Goal: Task Accomplishment & Management: Complete application form

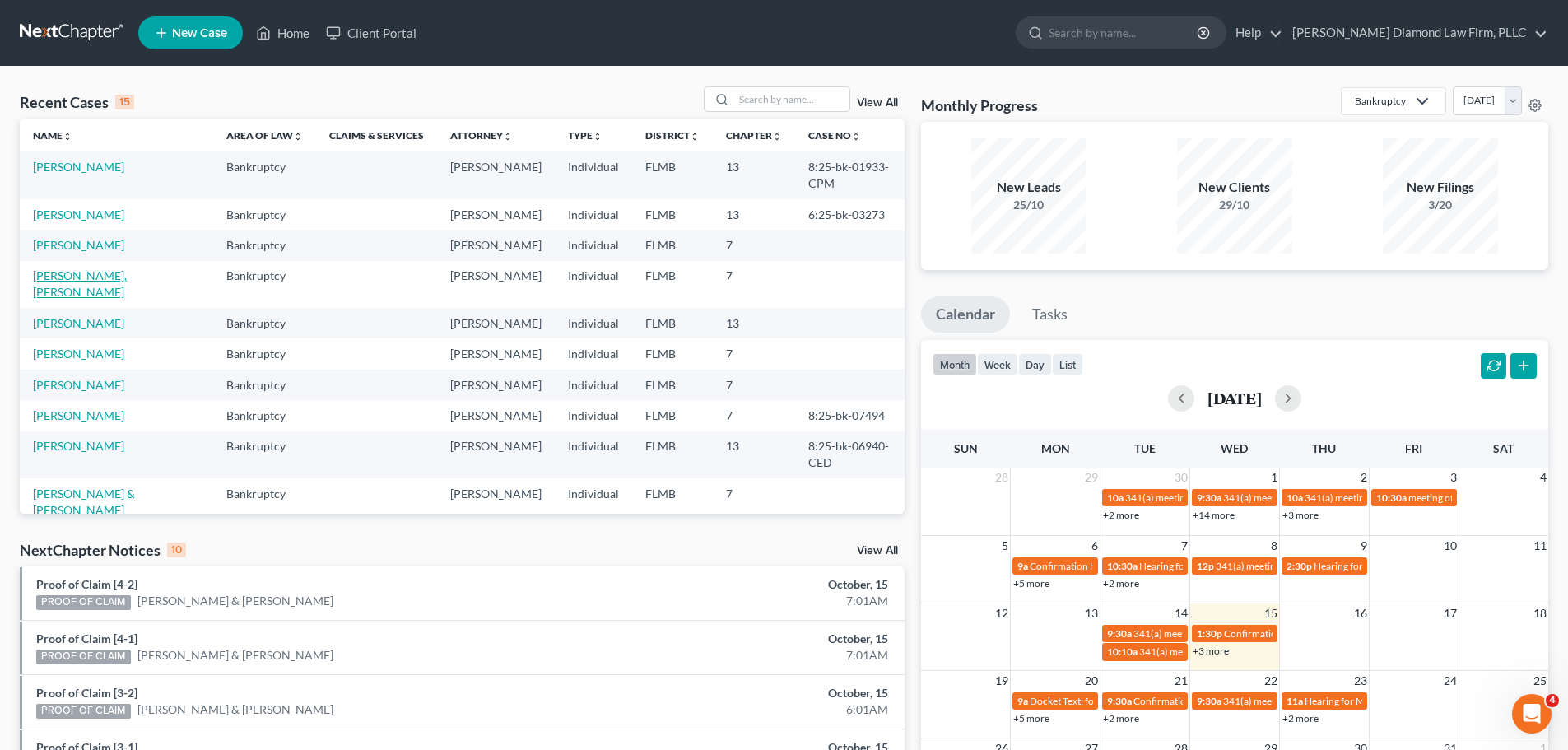
click at [52, 268] on link "[PERSON_NAME], [PERSON_NAME]" at bounding box center [80, 283] width 94 height 31
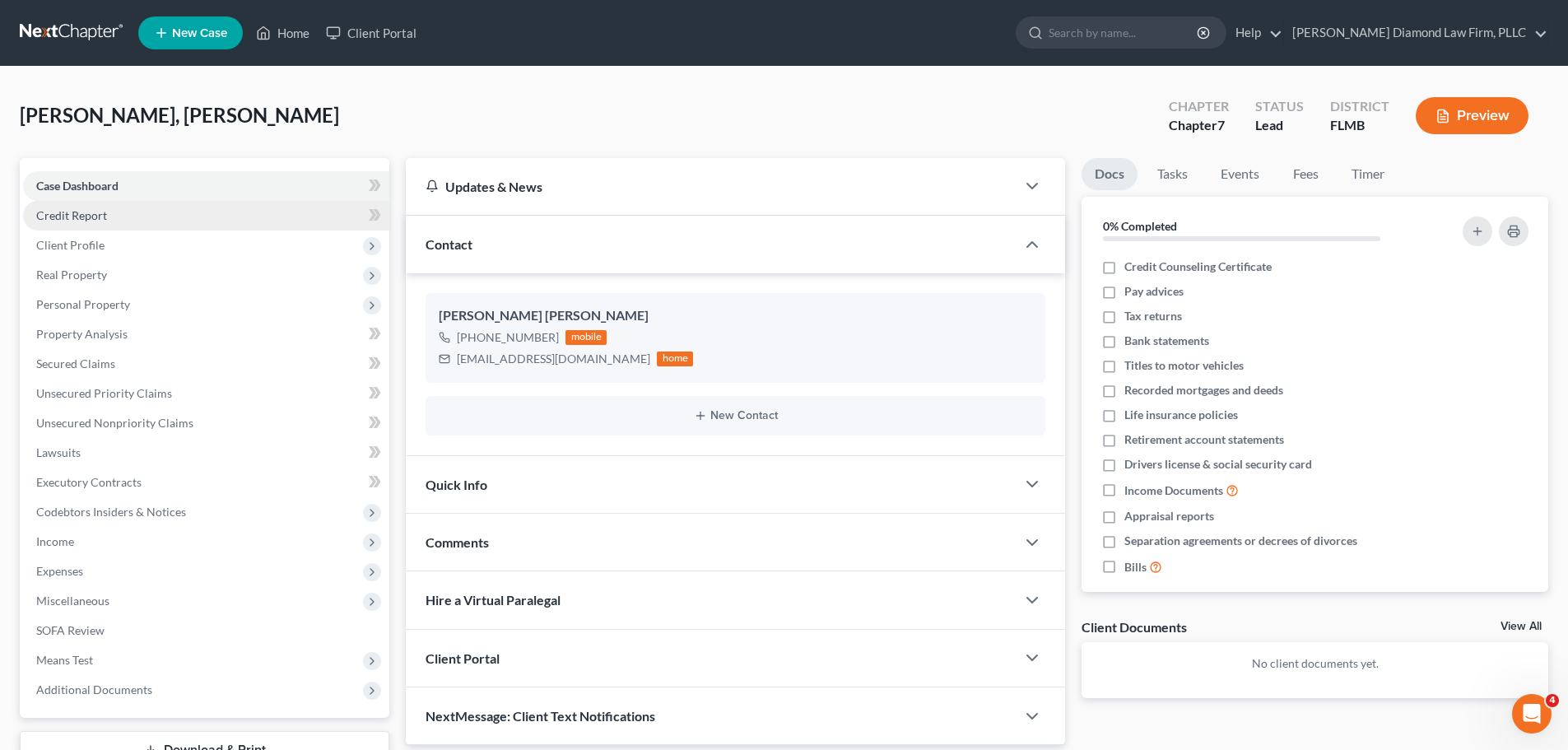
click at [72, 214] on span "Credit Report" at bounding box center [71, 215] width 71 height 14
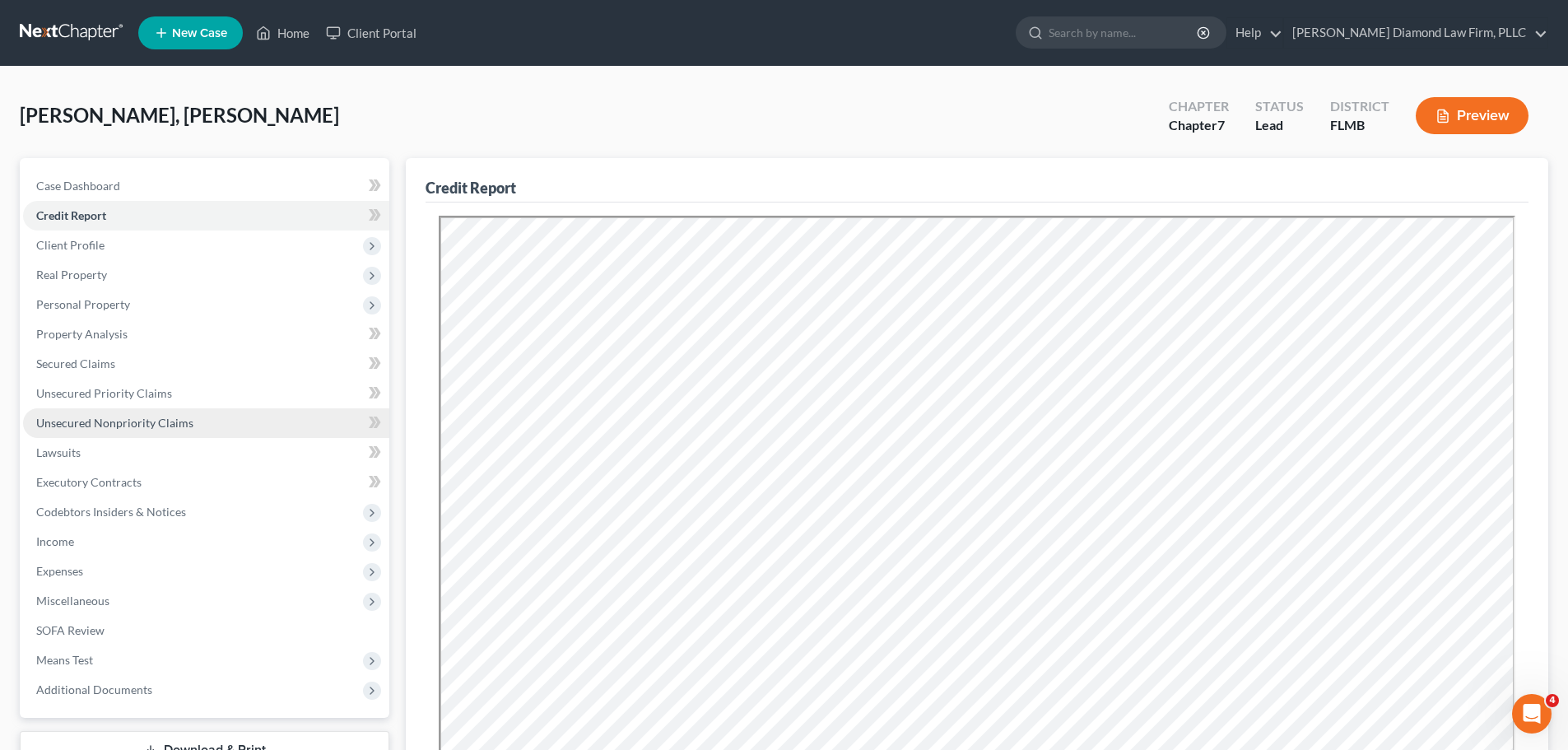
click at [117, 415] on span "Unsecured Nonpriority Claims" at bounding box center [114, 423] width 157 height 14
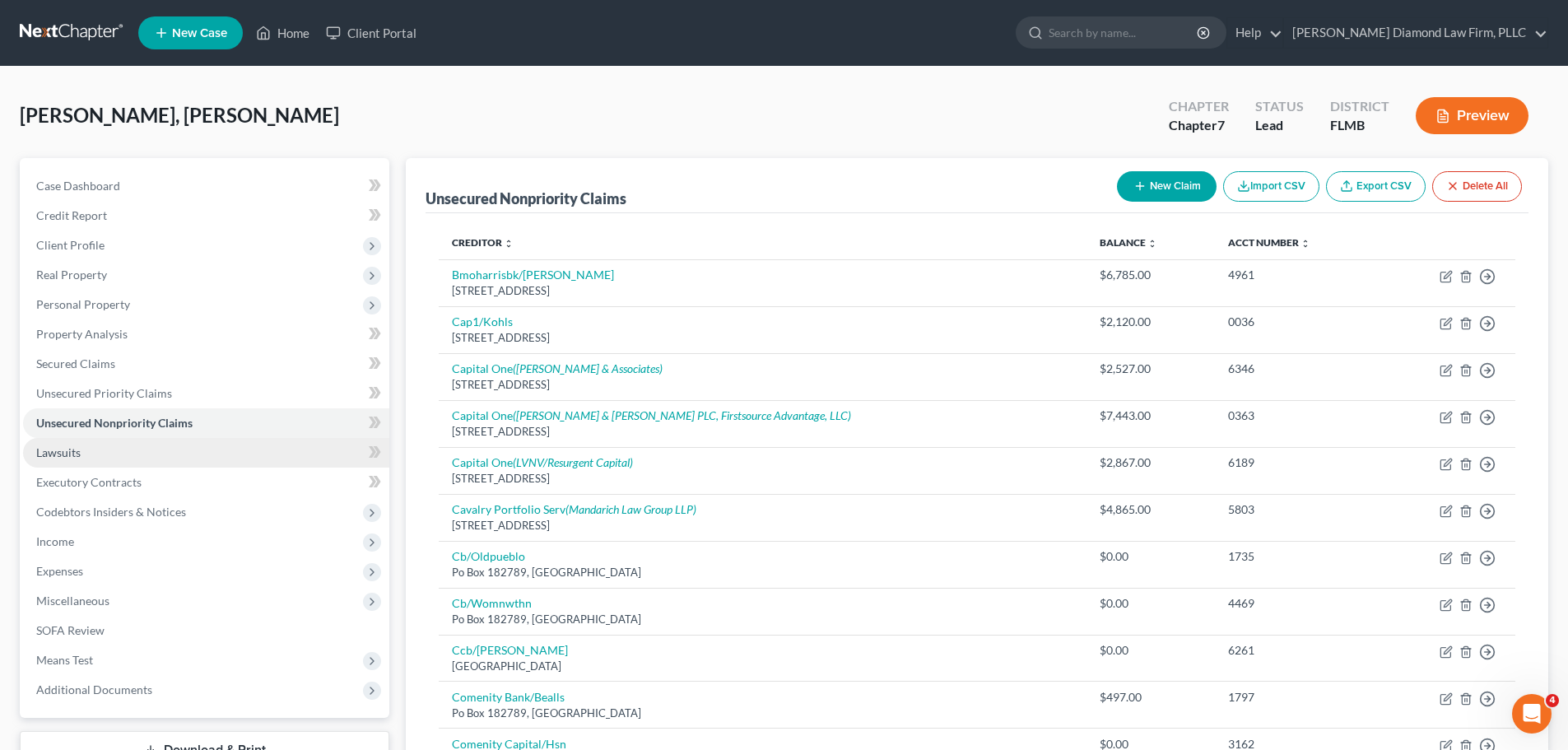
click at [115, 454] on link "Lawsuits" at bounding box center [206, 452] width 366 height 30
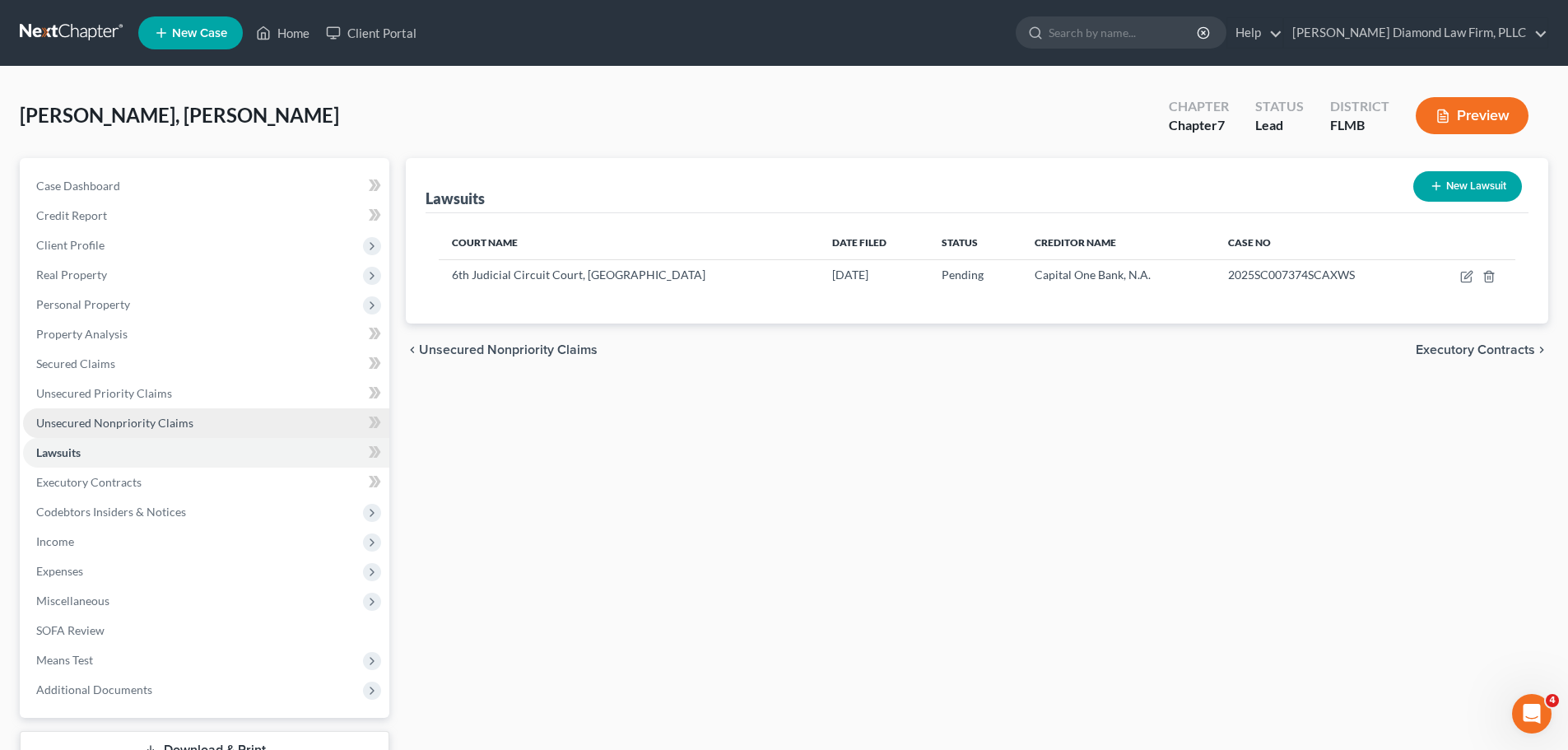
click at [107, 428] on span "Unsecured Nonpriority Claims" at bounding box center [114, 423] width 157 height 14
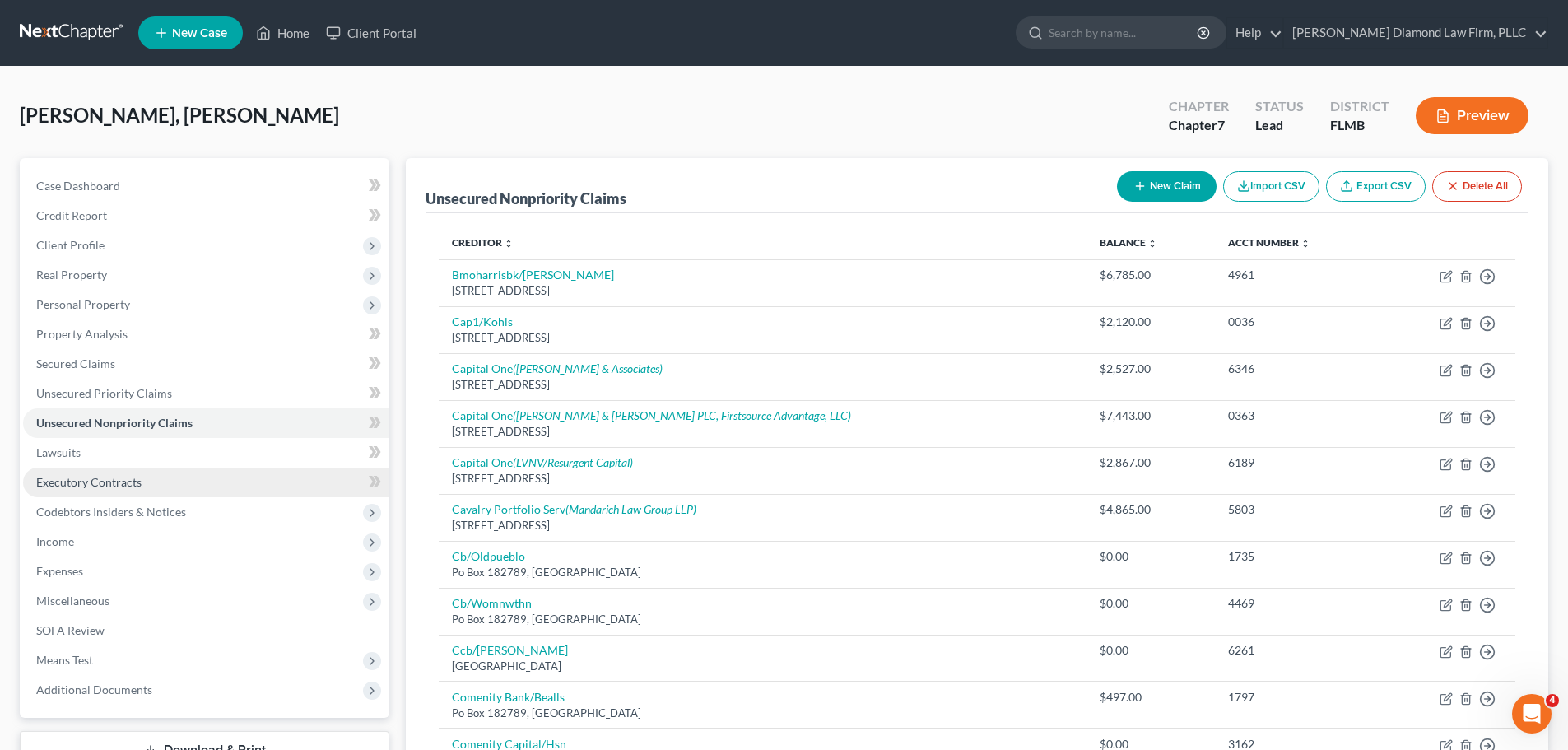
click at [106, 477] on span "Executory Contracts" at bounding box center [88, 482] width 105 height 14
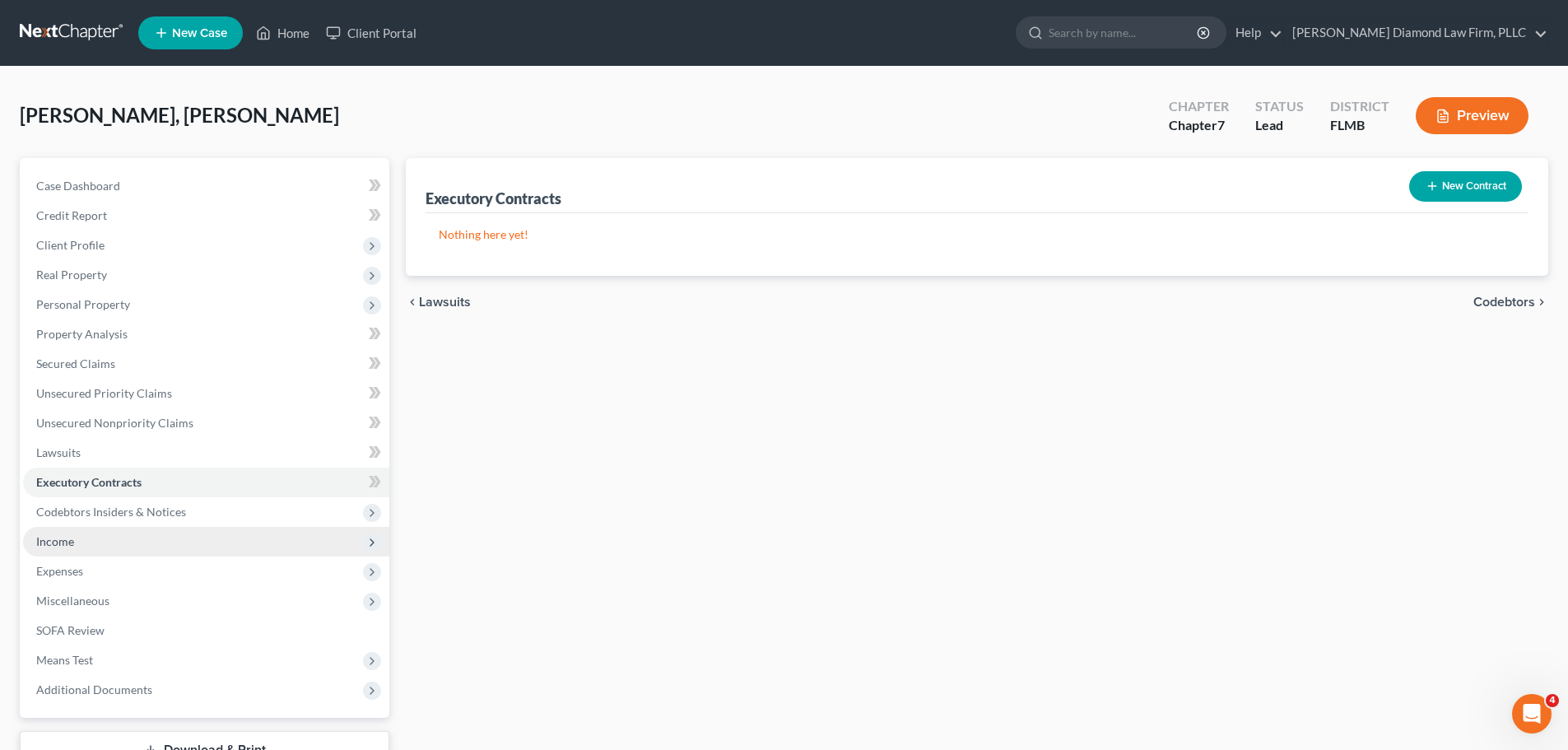
click at [107, 539] on span "Income" at bounding box center [206, 541] width 366 height 30
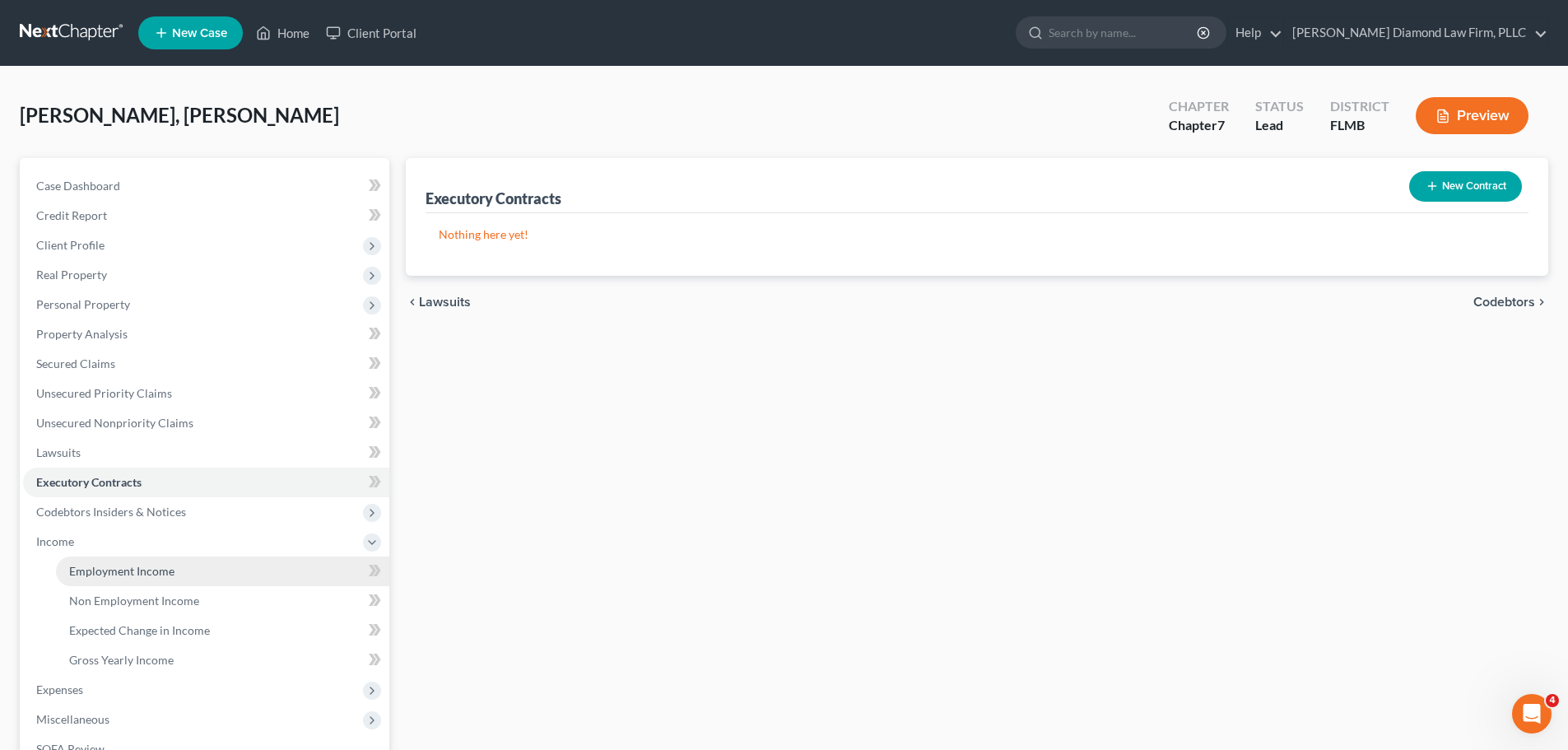
click at [105, 564] on span "Employment Income" at bounding box center [121, 571] width 105 height 14
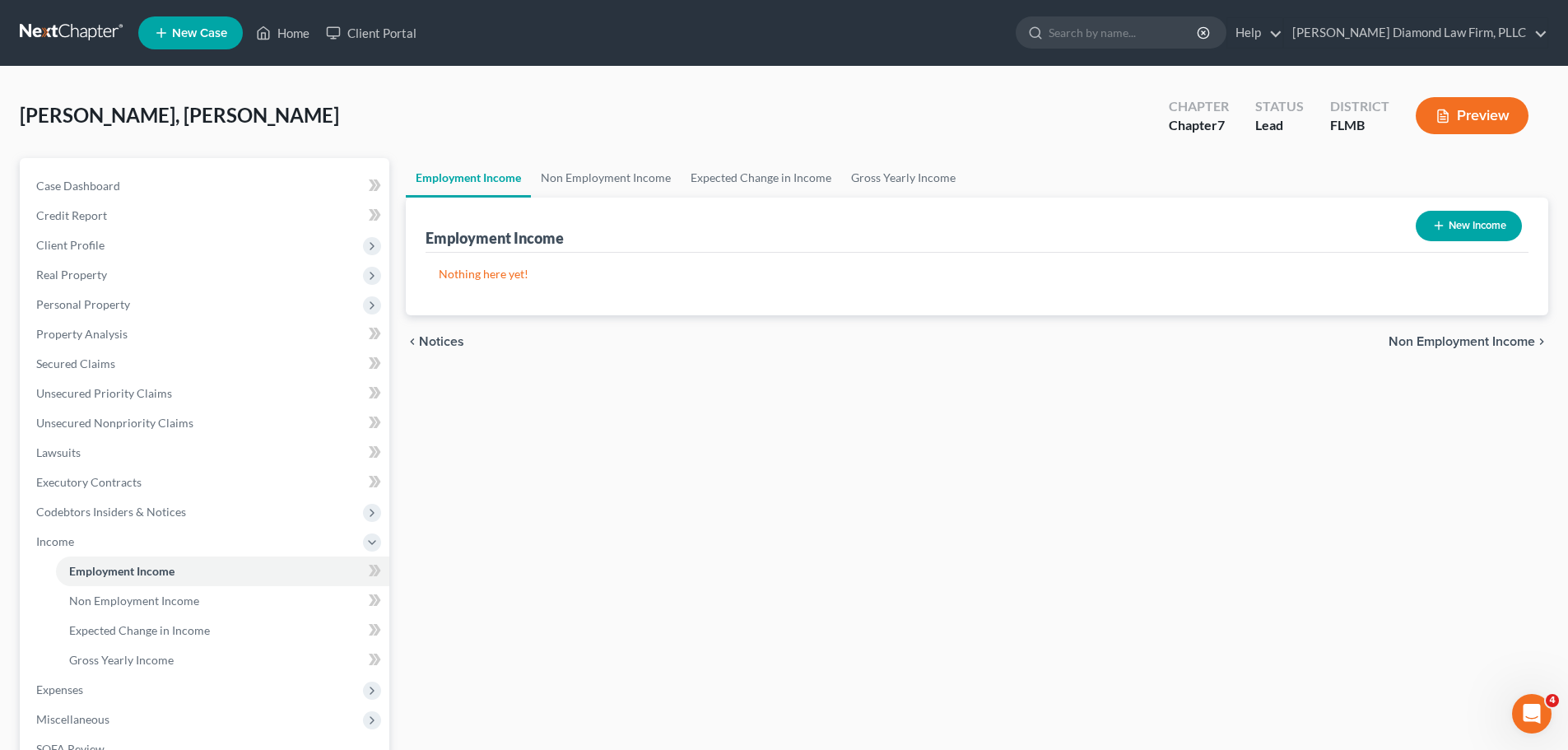
click at [595, 490] on div "Employment Income Non Employment Income Expected Change in Income Gross Yearly …" at bounding box center [977, 545] width 1159 height 773
click at [121, 342] on link "Property Analysis" at bounding box center [206, 334] width 366 height 30
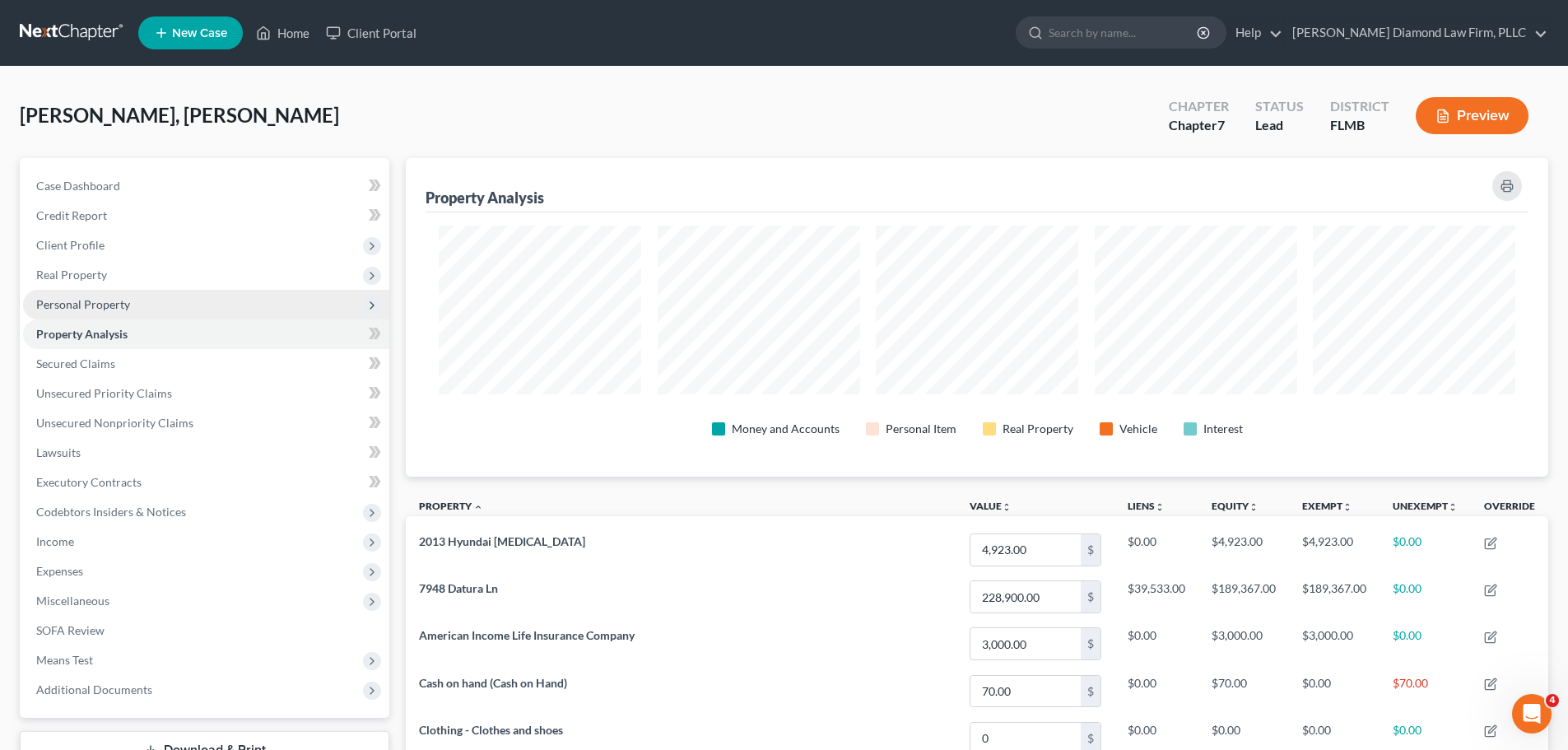
click at [109, 297] on span "Personal Property" at bounding box center [83, 304] width 94 height 14
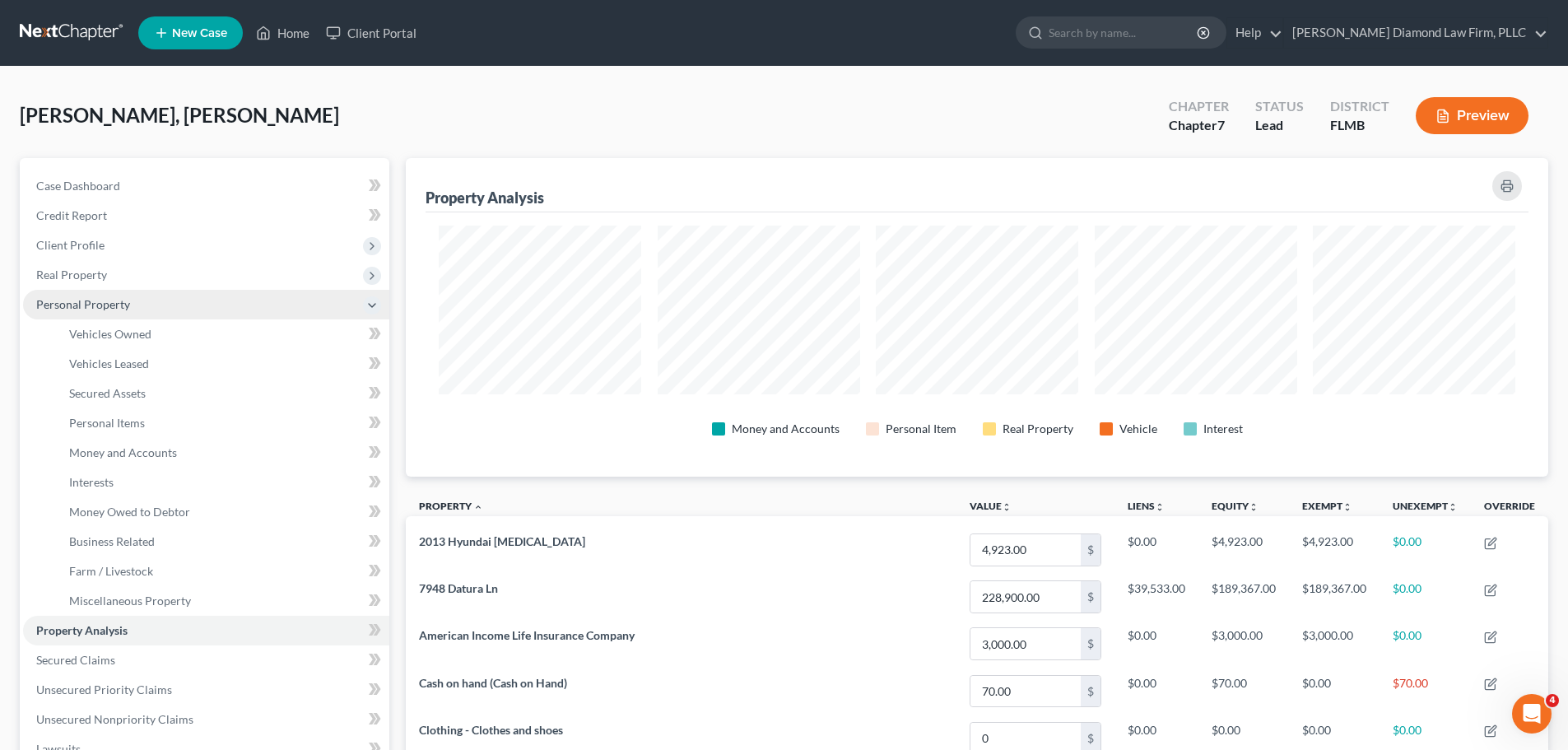
click at [114, 305] on span "Personal Property" at bounding box center [83, 304] width 94 height 14
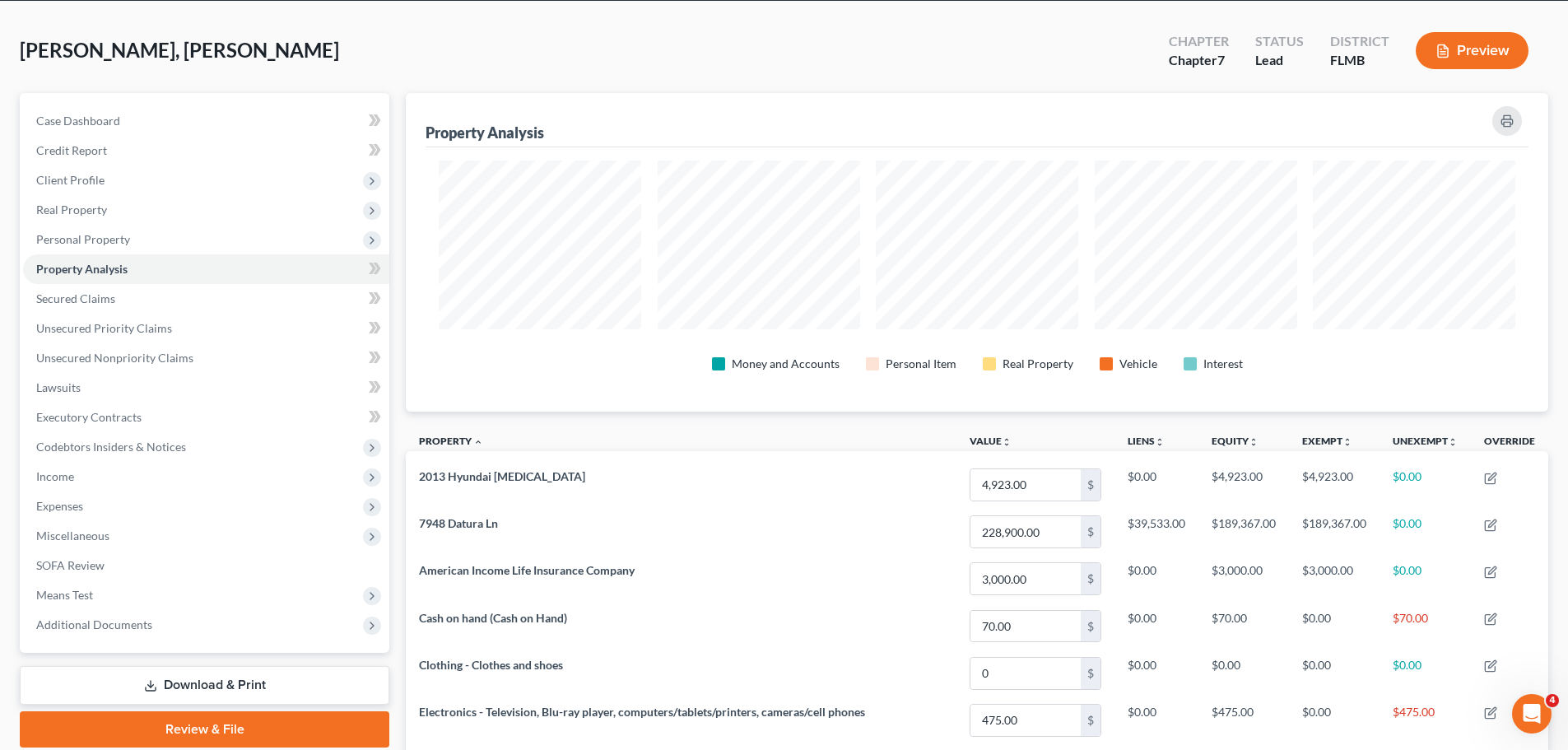
scroll to position [61, 0]
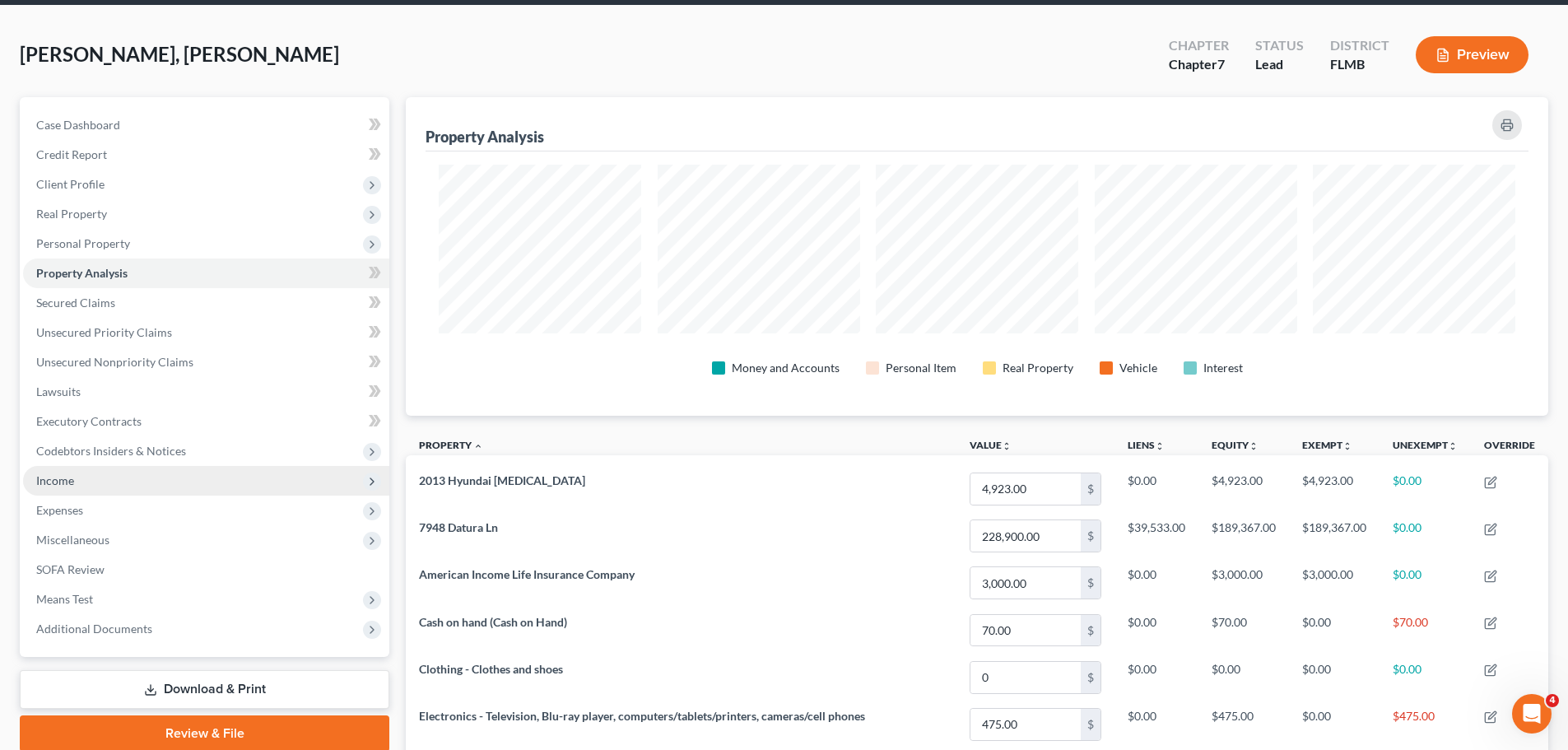
click at [200, 472] on span "Income" at bounding box center [206, 480] width 366 height 30
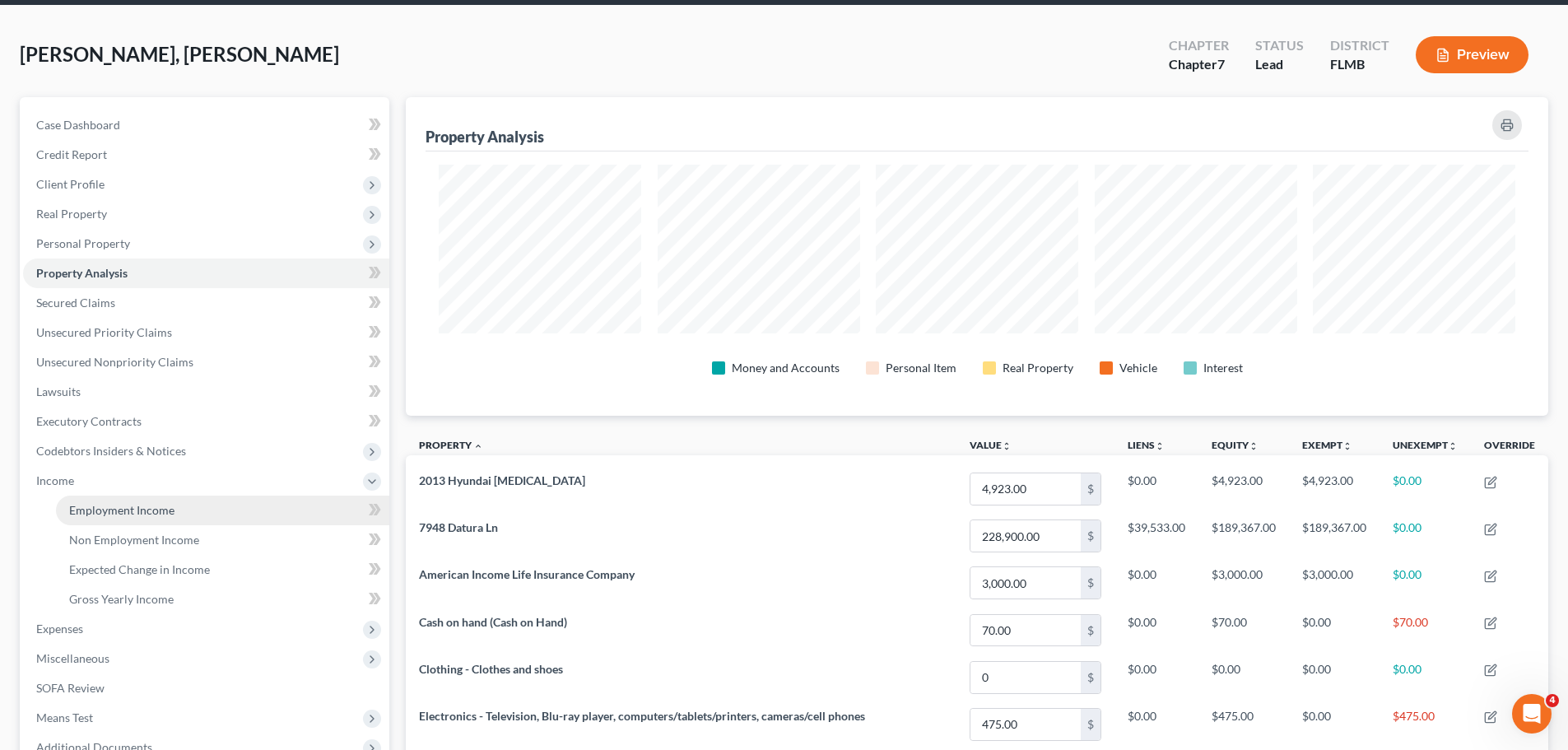
click at [170, 517] on link "Employment Income" at bounding box center [222, 510] width 334 height 30
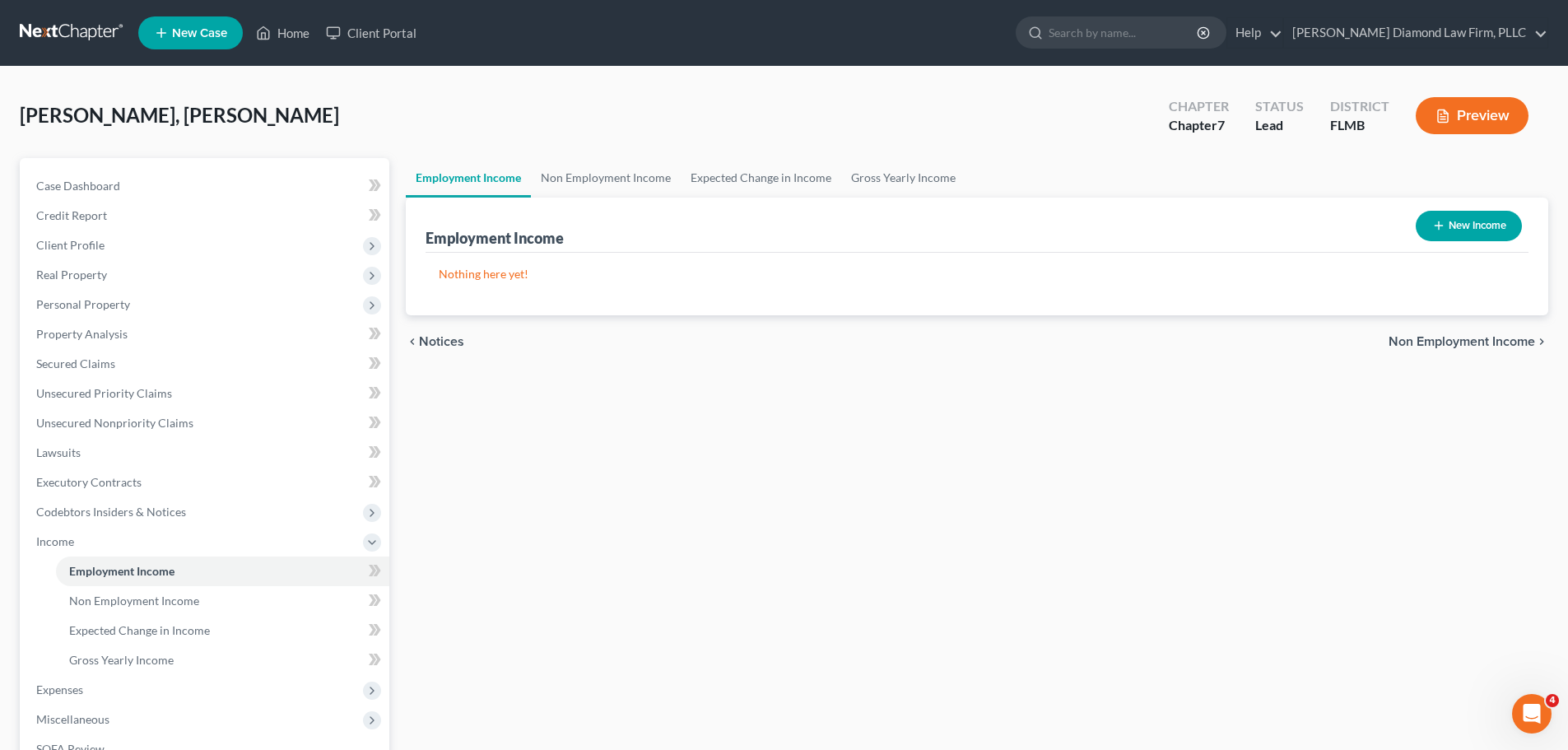
click at [83, 43] on link at bounding box center [72, 32] width 105 height 30
